Goal: Task Accomplishment & Management: Manage account settings

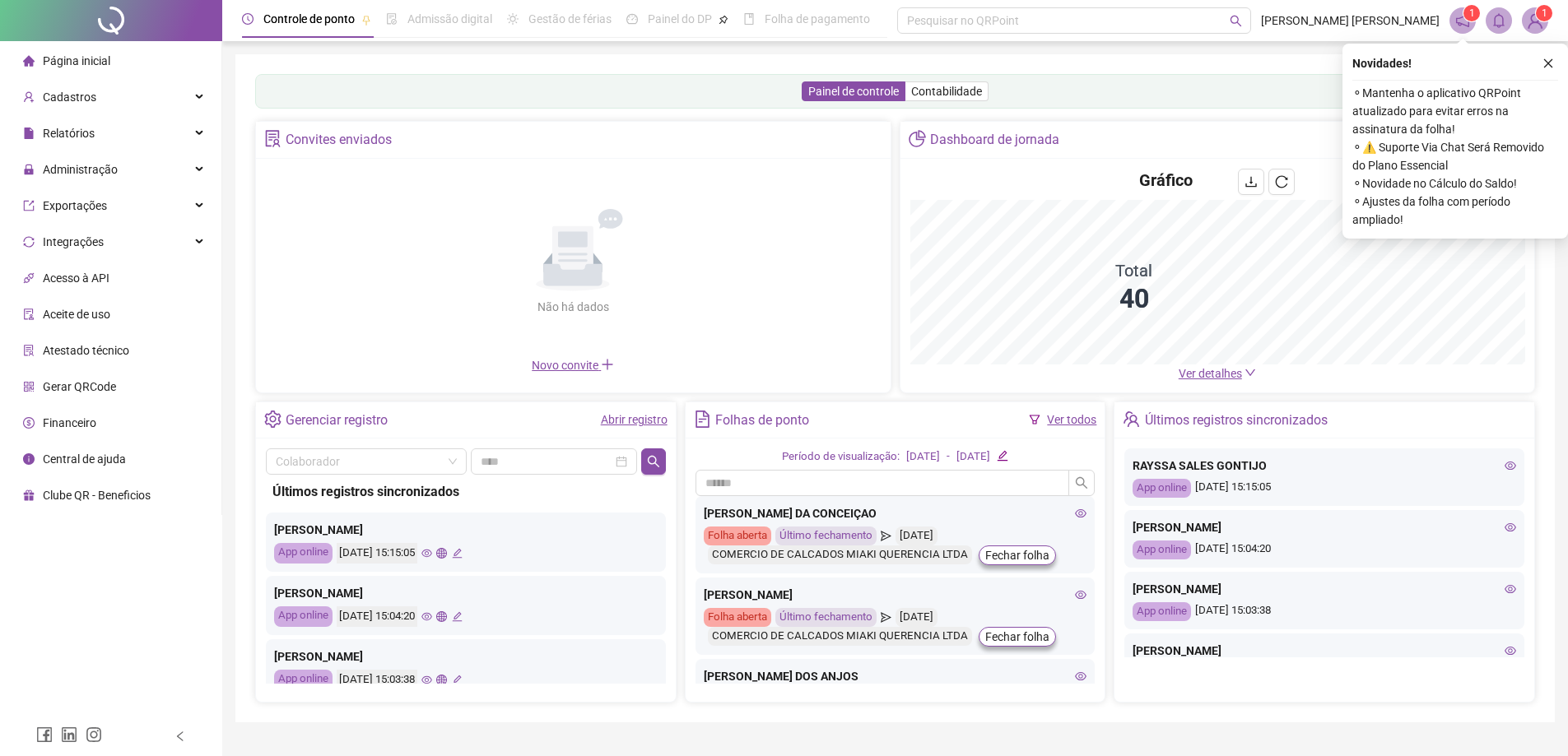
click at [103, 65] on span "Página inicial" at bounding box center [76, 60] width 67 height 13
click at [1208, 371] on span "Ver detalhes" at bounding box center [1210, 373] width 63 height 13
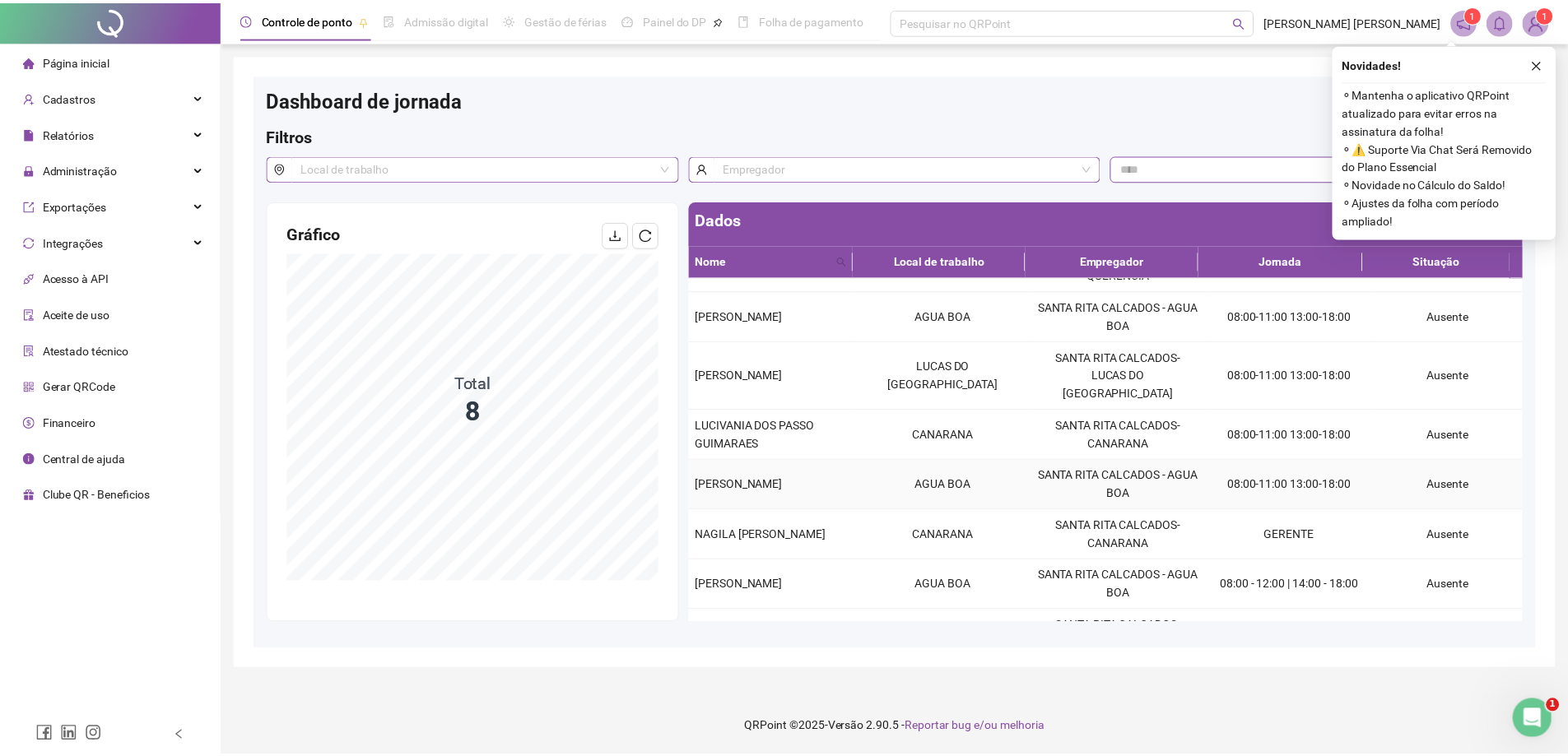
scroll to position [56, 0]
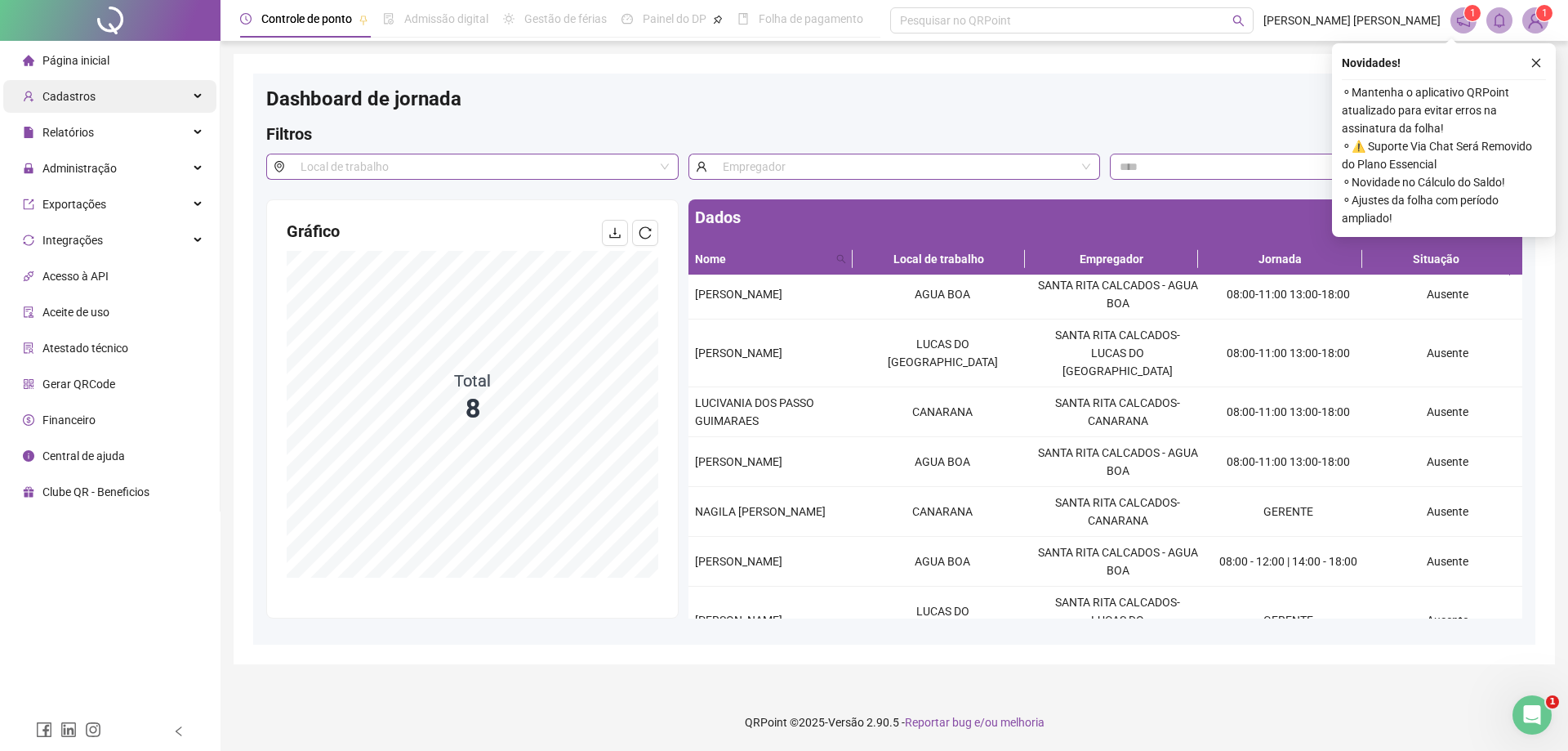
click at [97, 104] on div "Cadastros" at bounding box center [110, 97] width 213 height 33
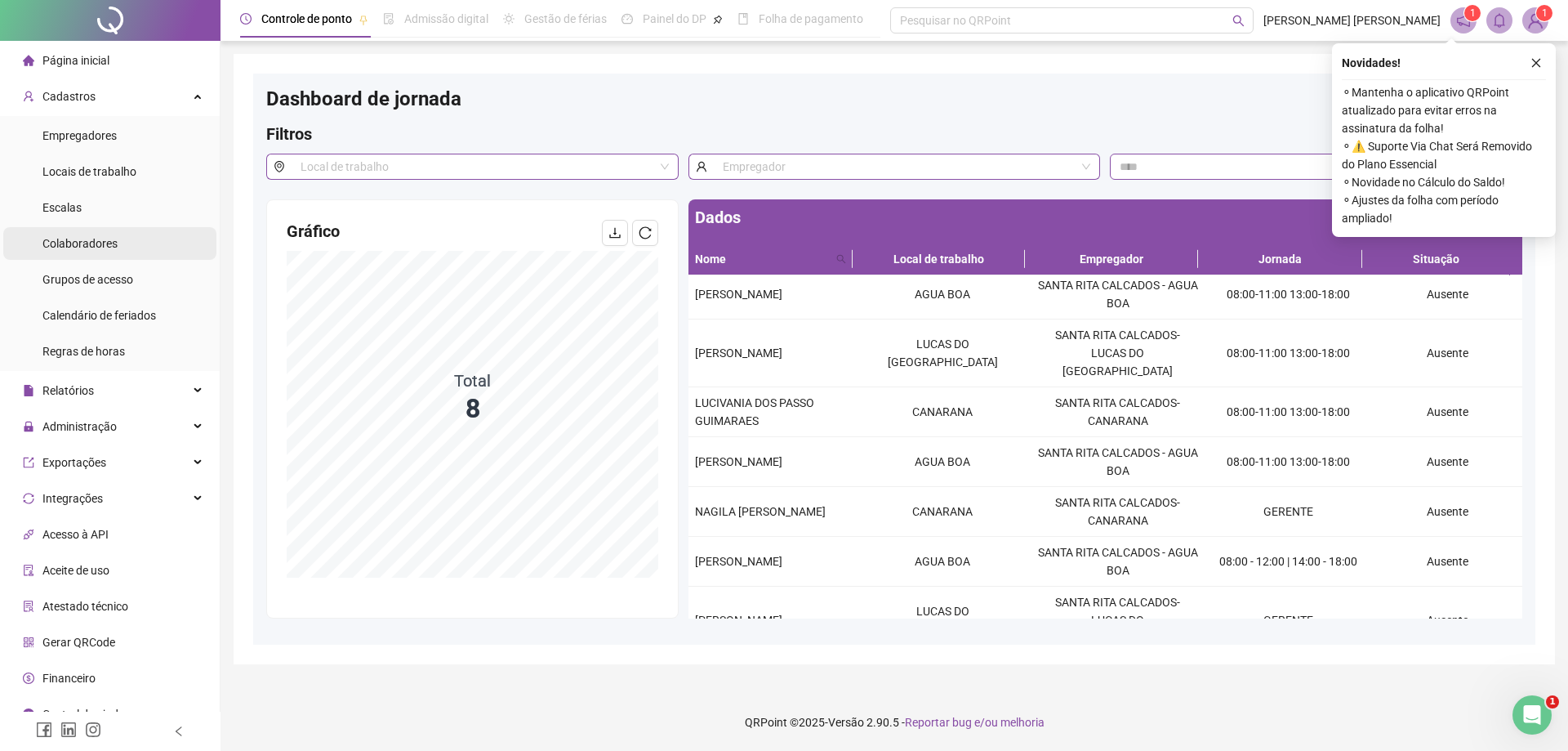
click at [147, 255] on li "Colaboradores" at bounding box center [110, 244] width 213 height 33
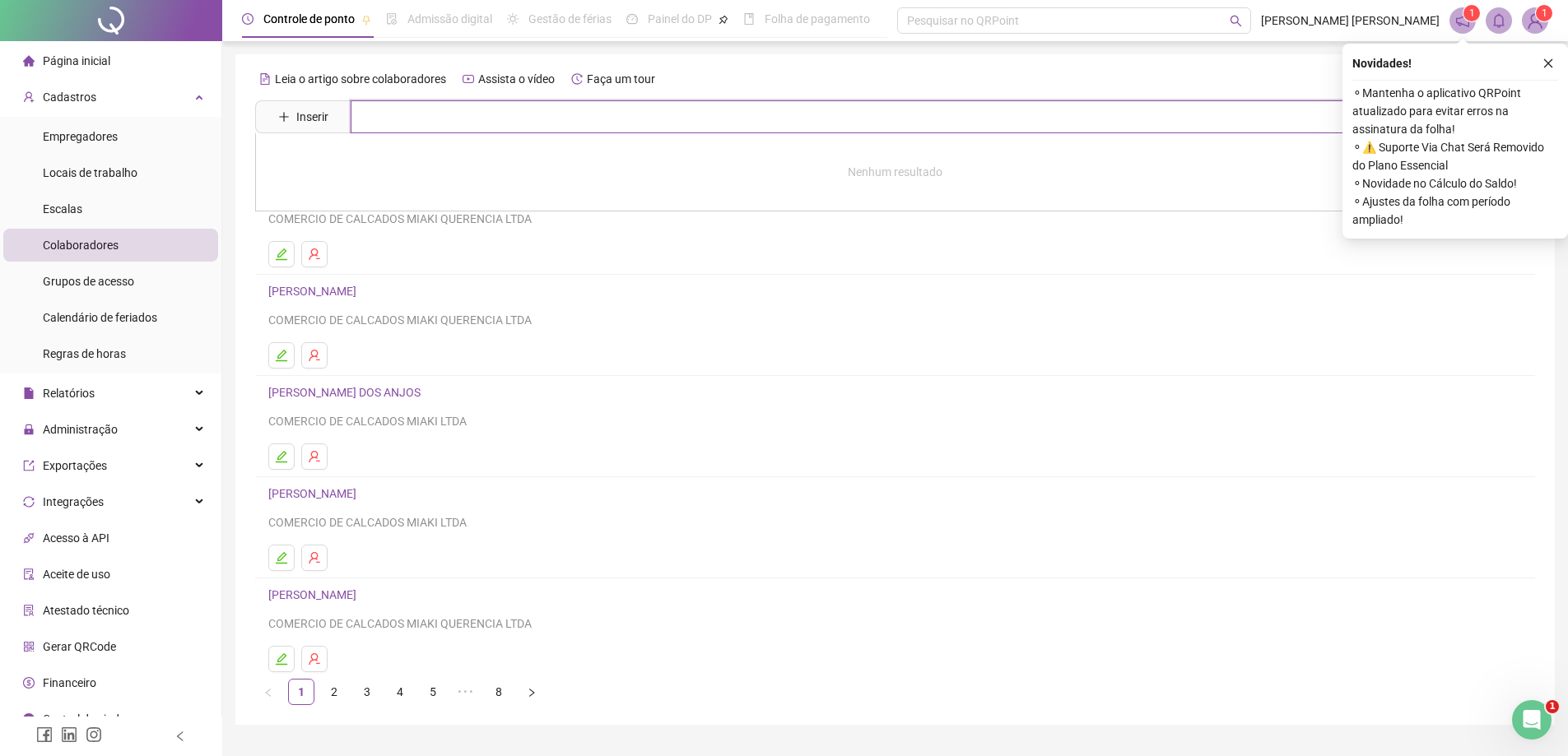
click at [429, 120] on input "text" at bounding box center [907, 117] width 1113 height 33
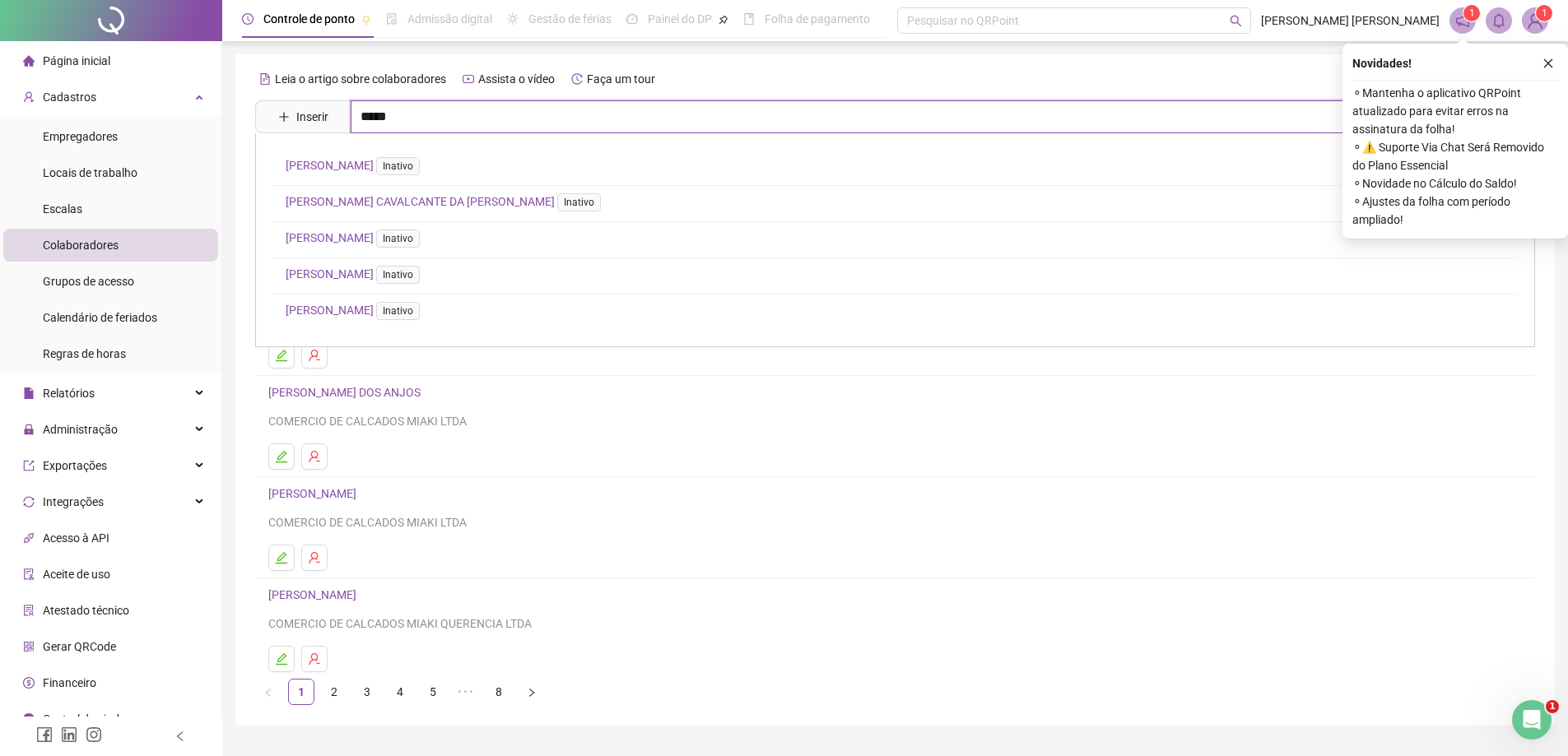
type input "*****"
click at [385, 270] on link "[PERSON_NAME] Inativo" at bounding box center [356, 273] width 141 height 13
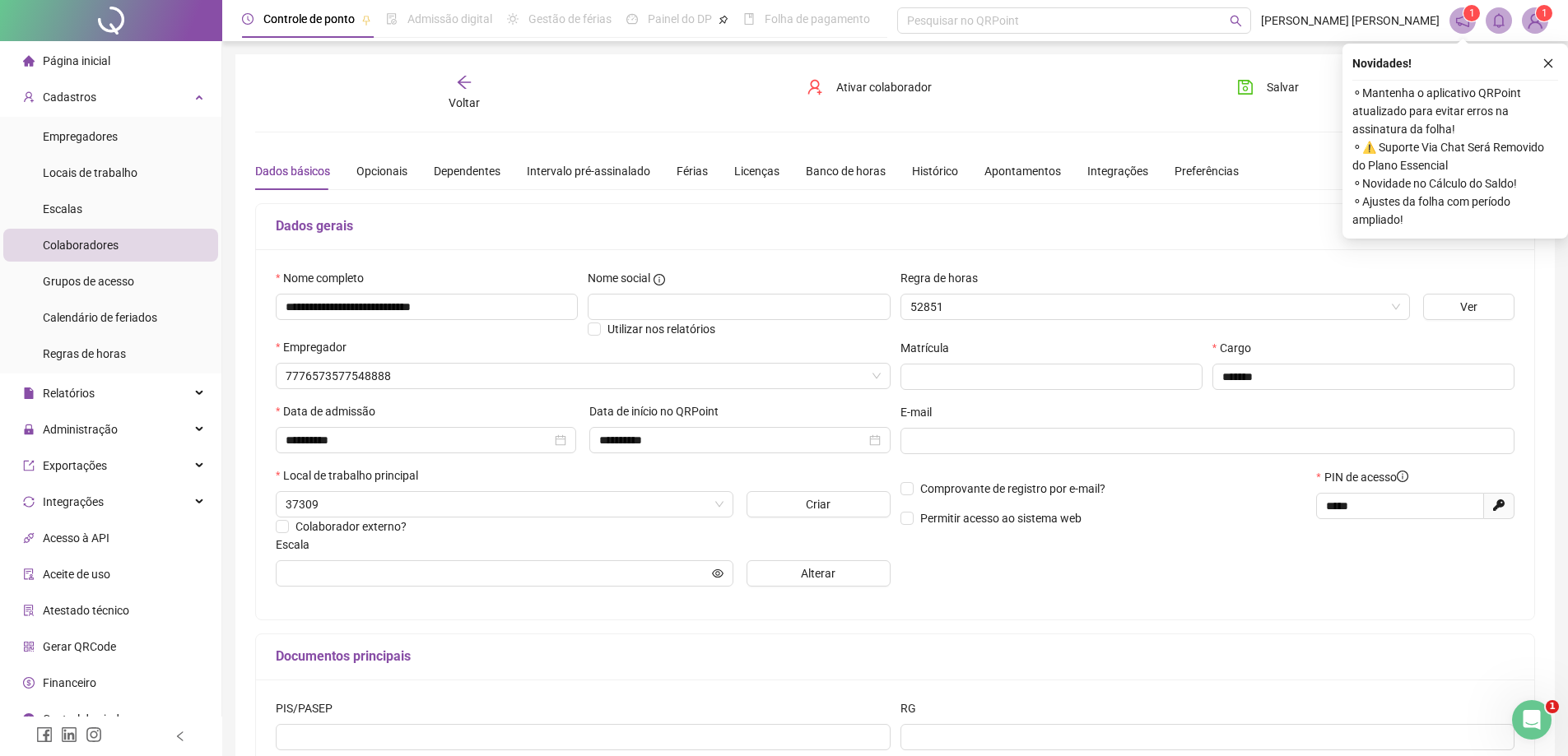
type input "*******"
click at [436, 88] on div "Voltar" at bounding box center [464, 93] width 202 height 38
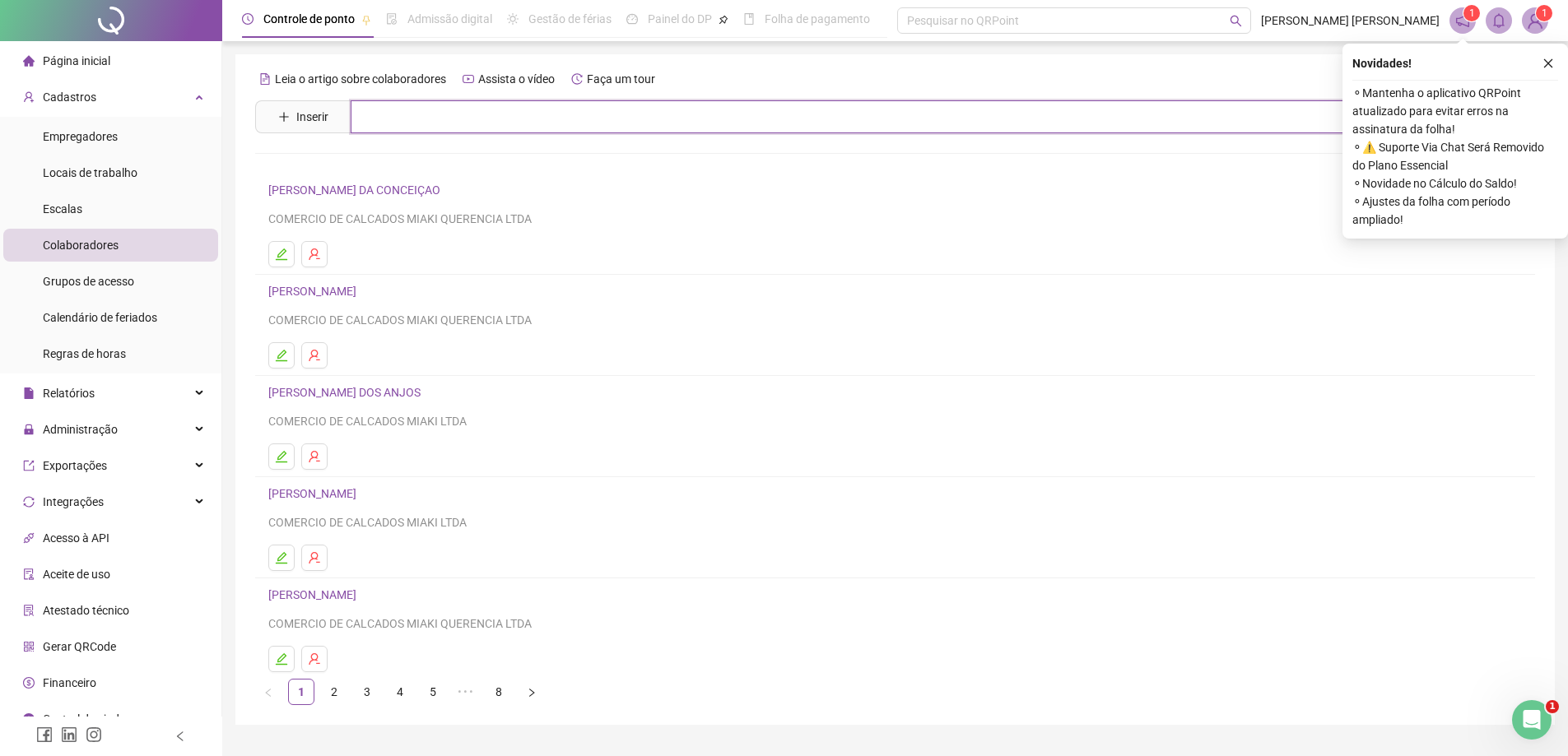
click at [433, 125] on input "text" at bounding box center [907, 117] width 1113 height 33
type input "*"
